Goal: Information Seeking & Learning: Learn about a topic

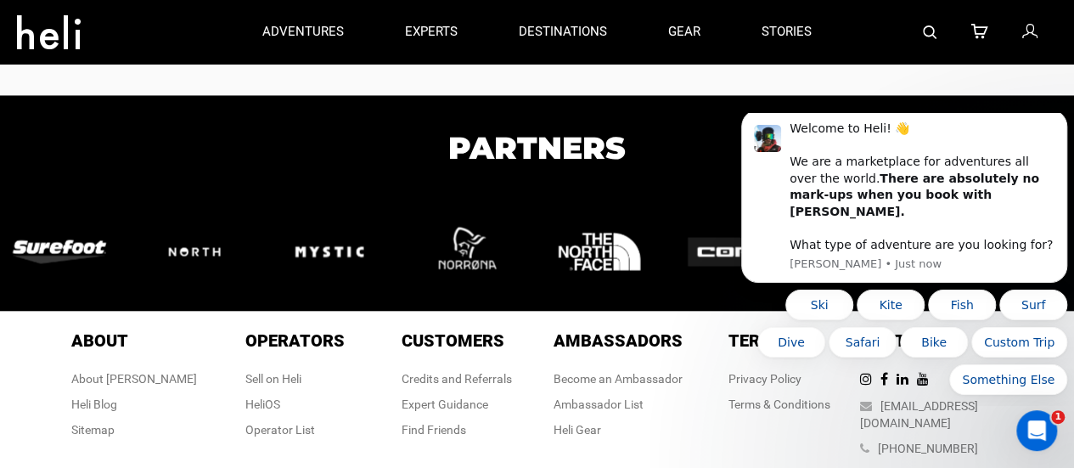
scroll to position [4633, 0]
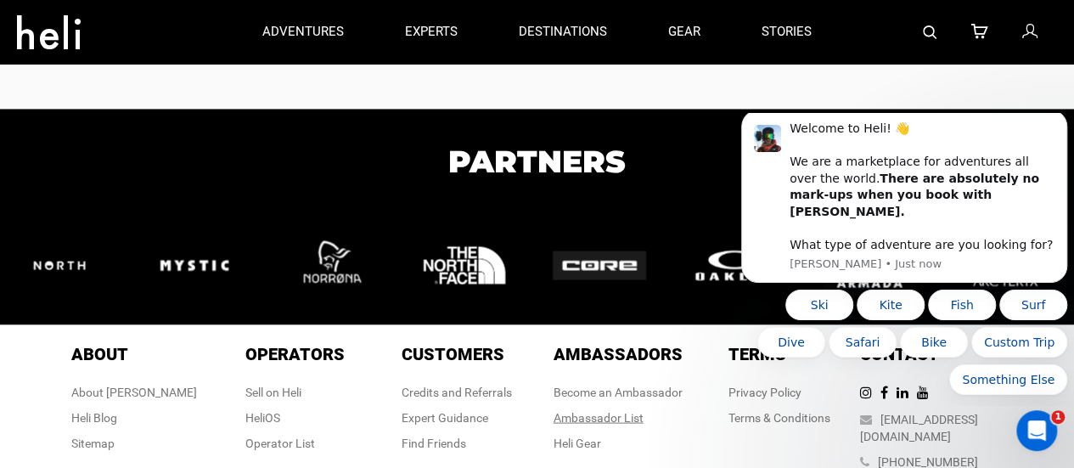
drag, startPoint x: 596, startPoint y: 410, endPoint x: 581, endPoint y: 418, distance: 16.7
click at [581, 418] on div "Ambassador List" at bounding box center [617, 416] width 129 height 17
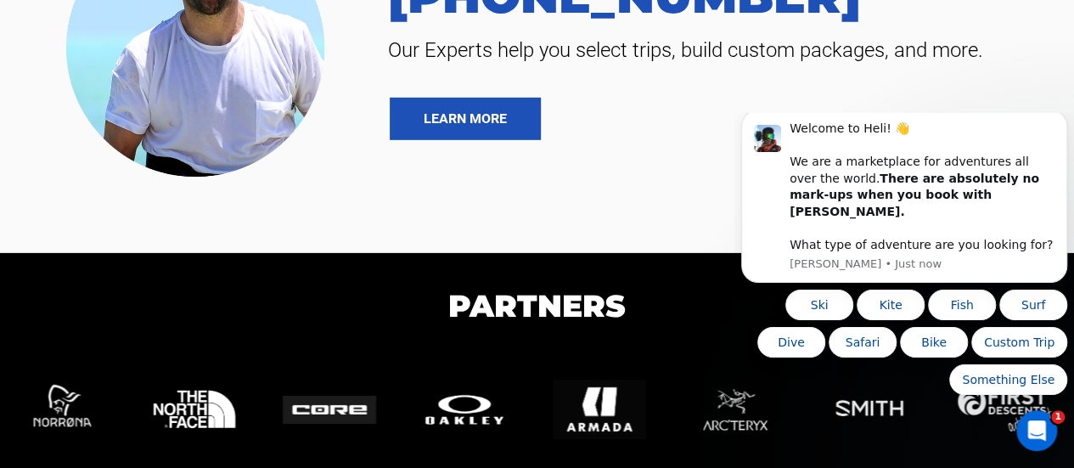
scroll to position [2793, 0]
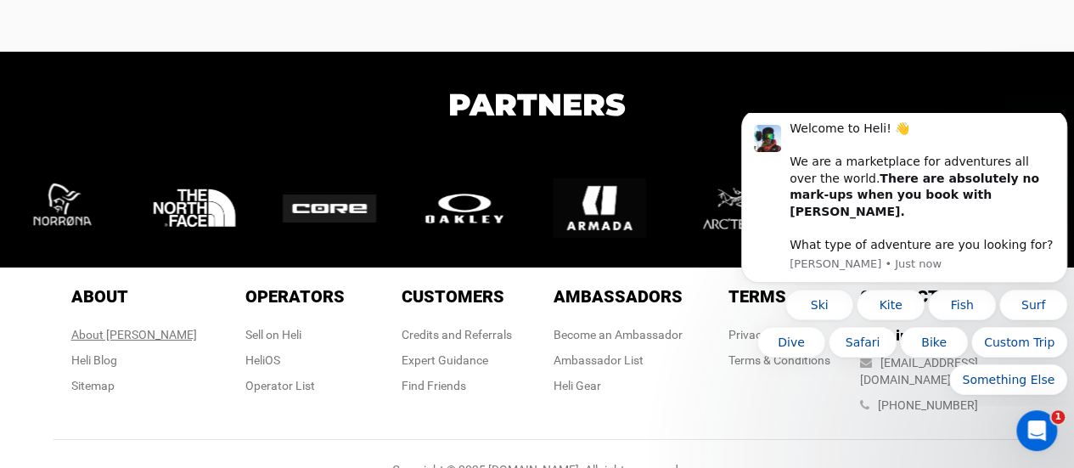
click at [136, 332] on div "About [PERSON_NAME]" at bounding box center [134, 334] width 126 height 17
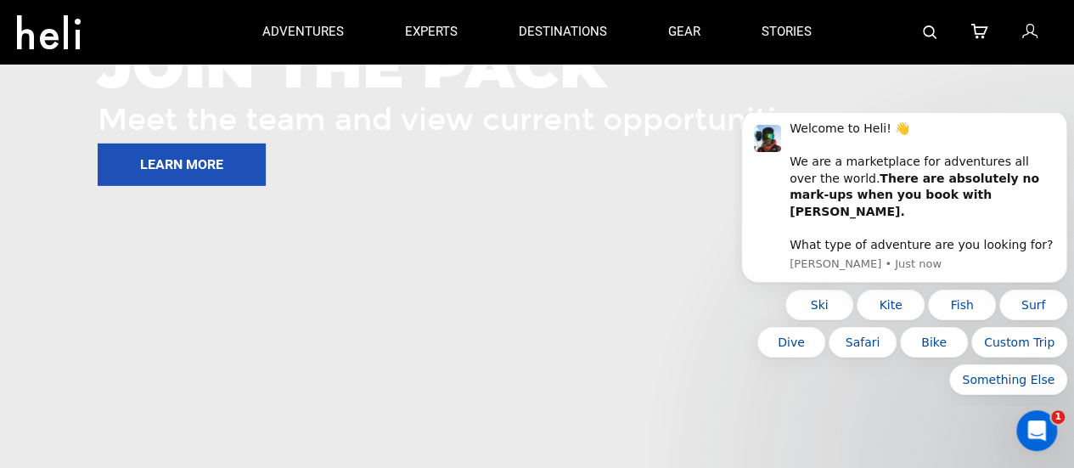
scroll to position [2500, 0]
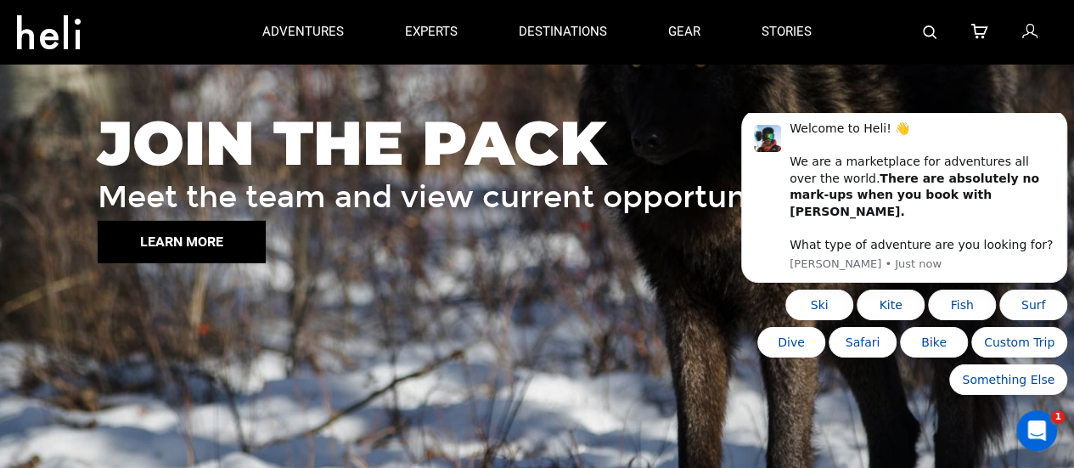
click at [161, 233] on button "LEARN MORE" at bounding box center [182, 242] width 168 height 42
